Goal: Task Accomplishment & Management: Manage account settings

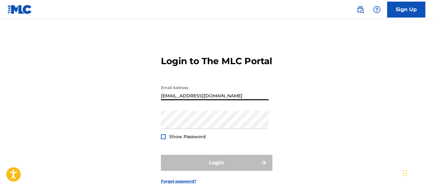
type input "[EMAIL_ADDRESS][DOMAIN_NAME]"
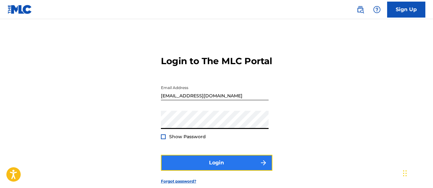
click at [217, 171] on button "Login" at bounding box center [217, 163] width 112 height 16
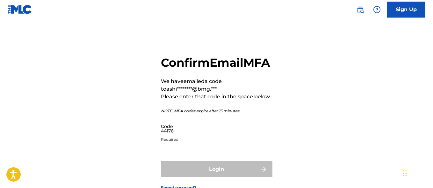
type input "441760"
